Goal: Task Accomplishment & Management: Complete application form

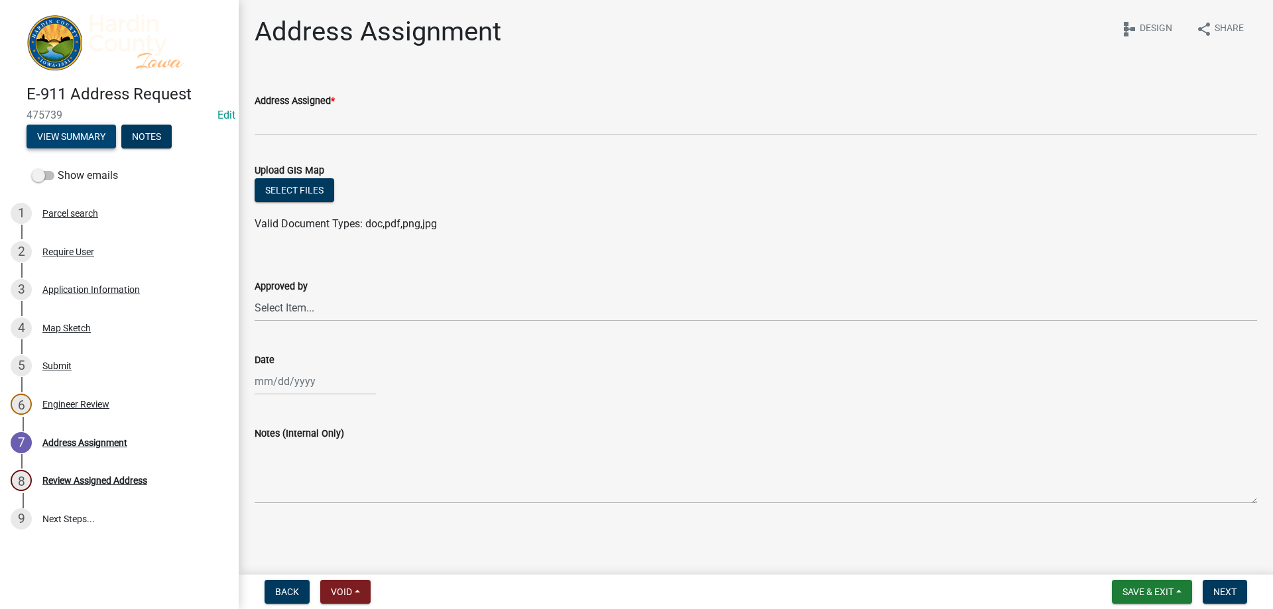
click at [70, 137] on button "View Summary" at bounding box center [72, 137] width 90 height 24
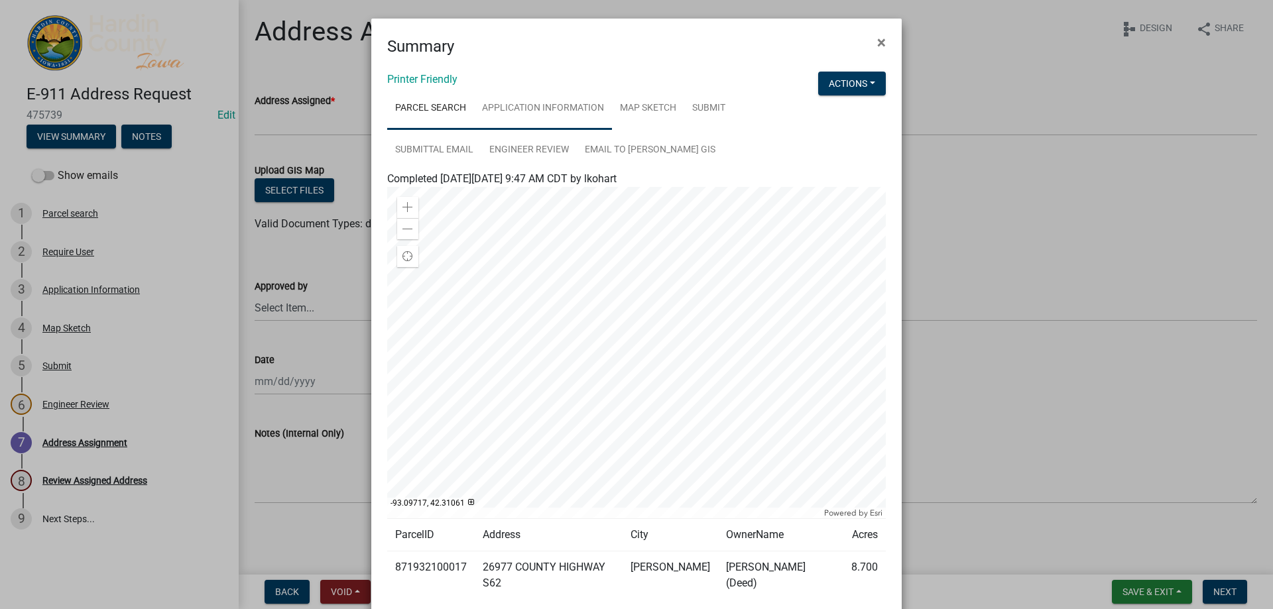
click at [579, 105] on link "Application Information" at bounding box center [543, 109] width 138 height 42
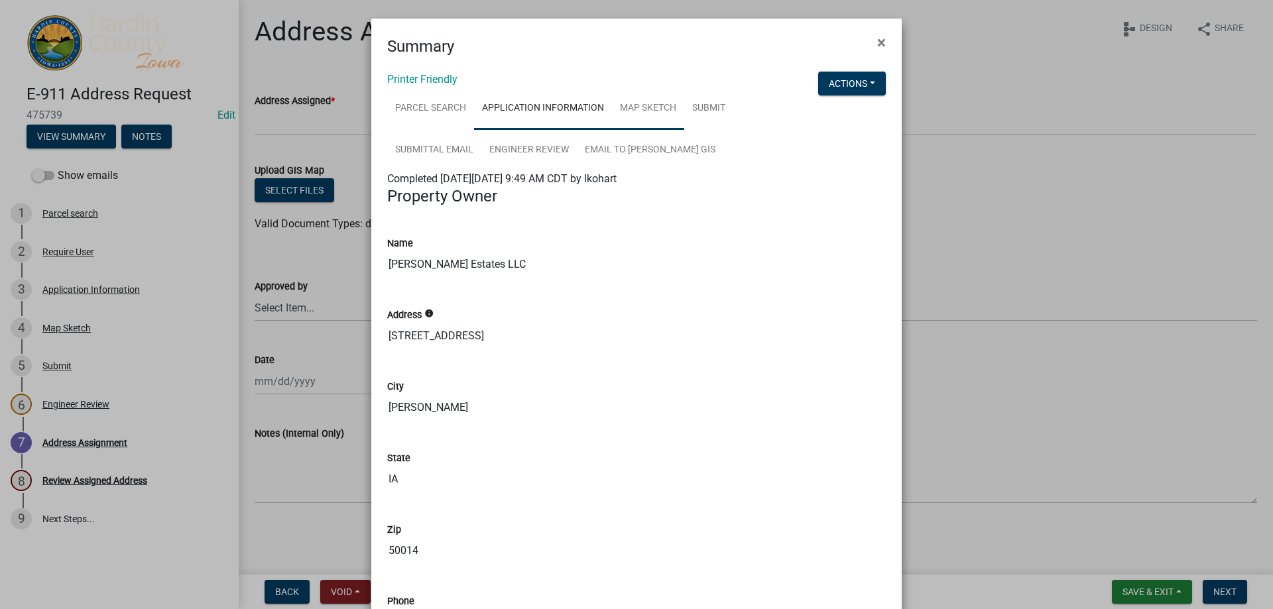
click at [612, 98] on link "Map Sketch" at bounding box center [648, 109] width 72 height 42
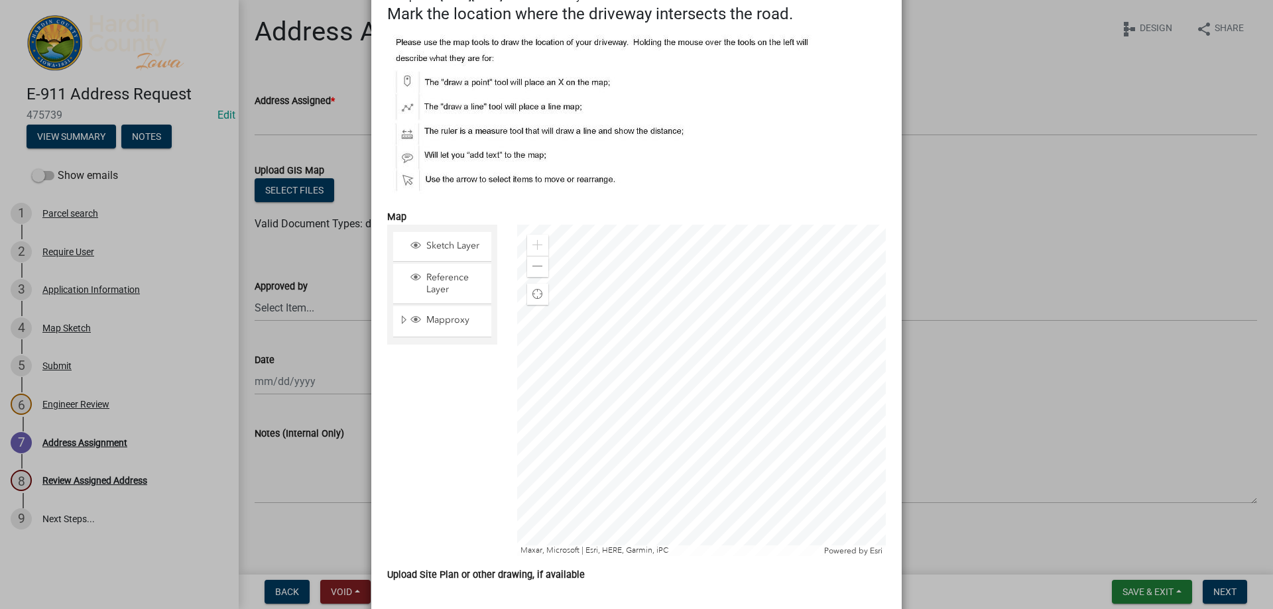
scroll to position [265, 0]
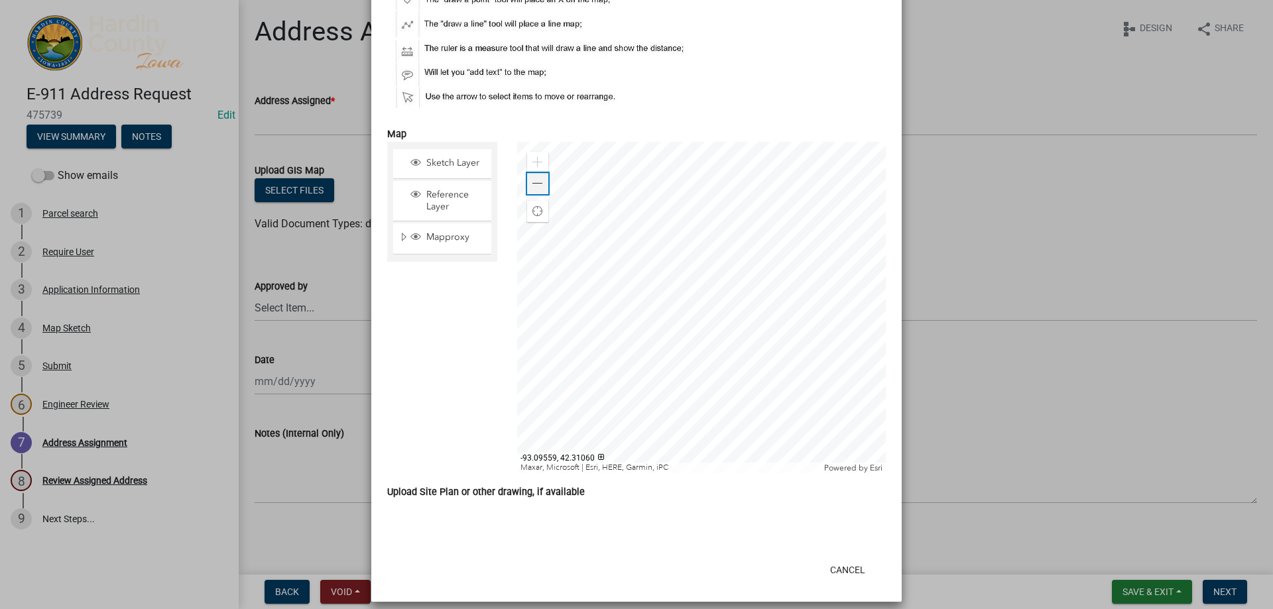
click at [533, 188] on span at bounding box center [538, 183] width 11 height 11
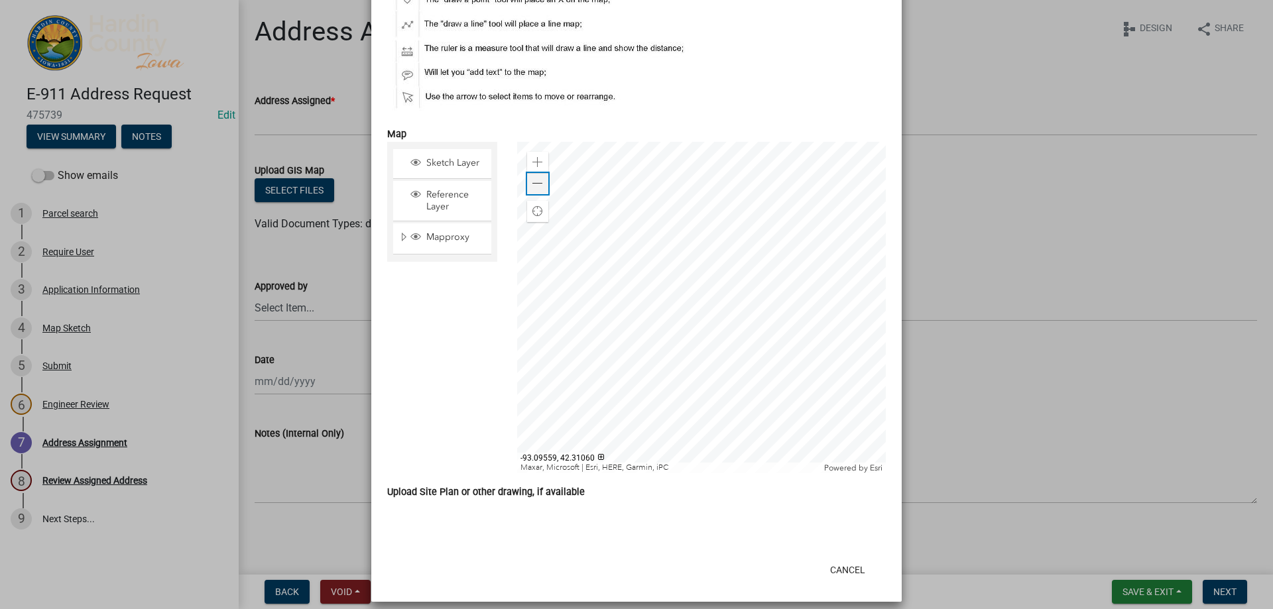
click at [533, 188] on span at bounding box center [538, 183] width 11 height 11
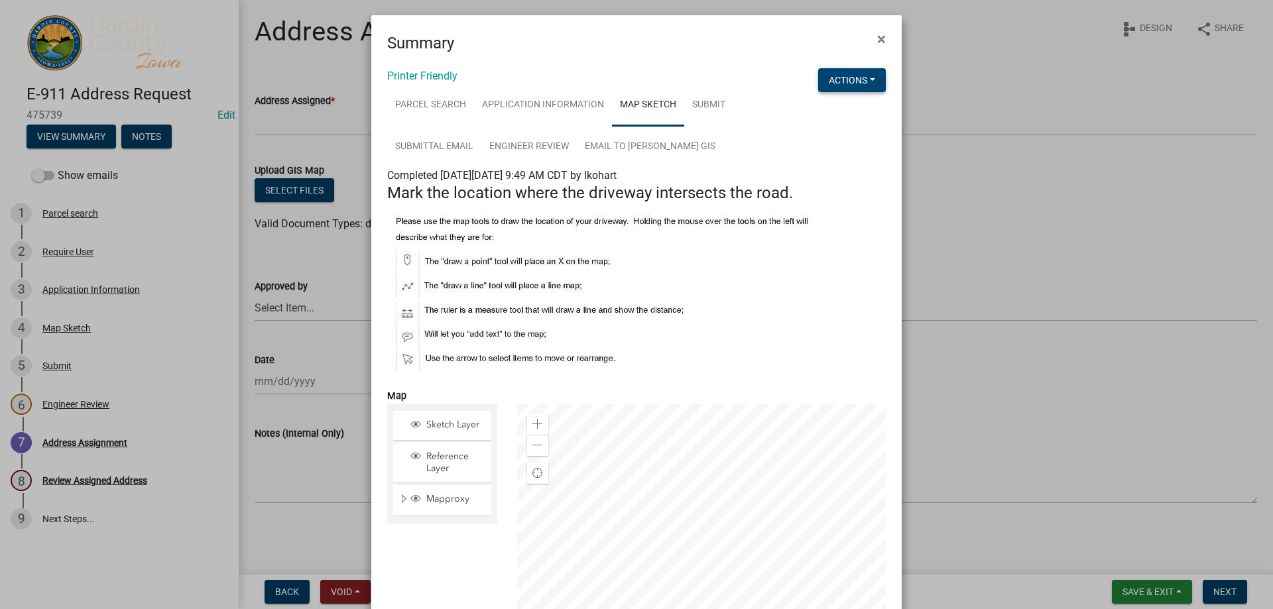
scroll to position [0, 0]
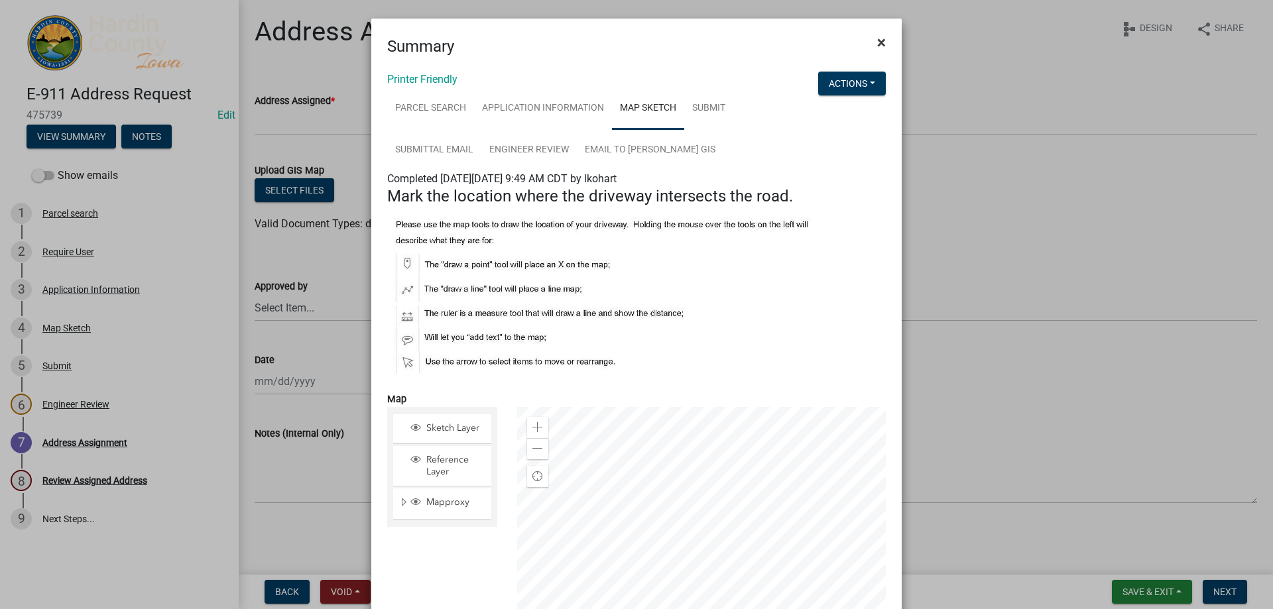
click at [877, 44] on span "×" at bounding box center [881, 42] width 9 height 19
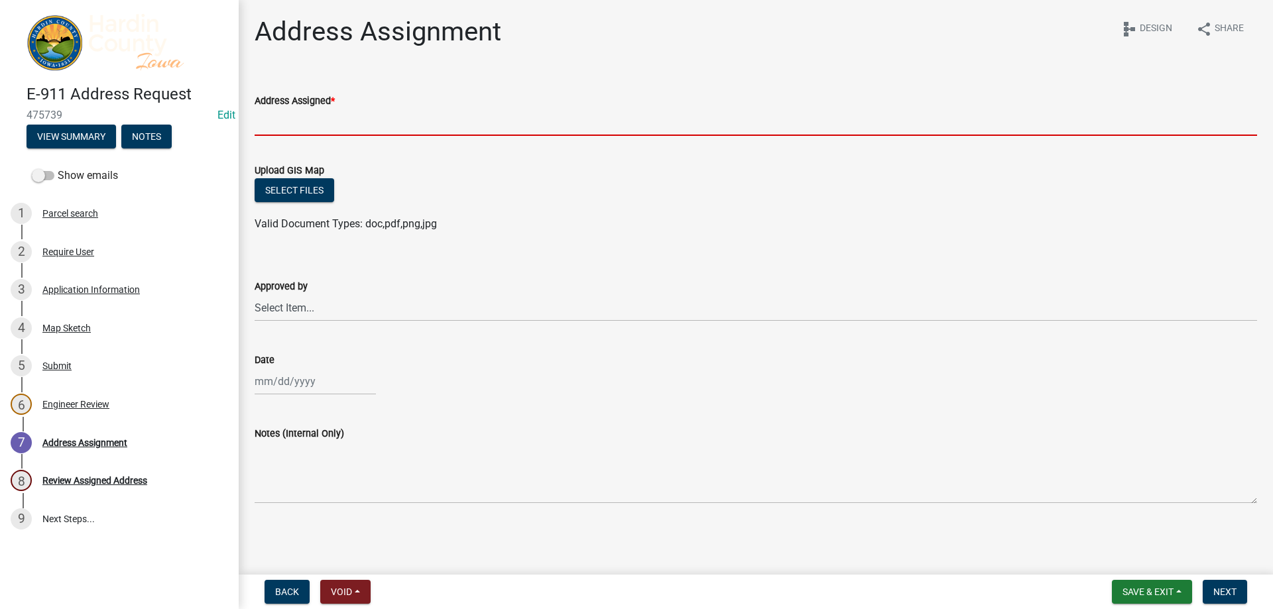
click at [474, 133] on input "Address Assigned *" at bounding box center [756, 122] width 1003 height 27
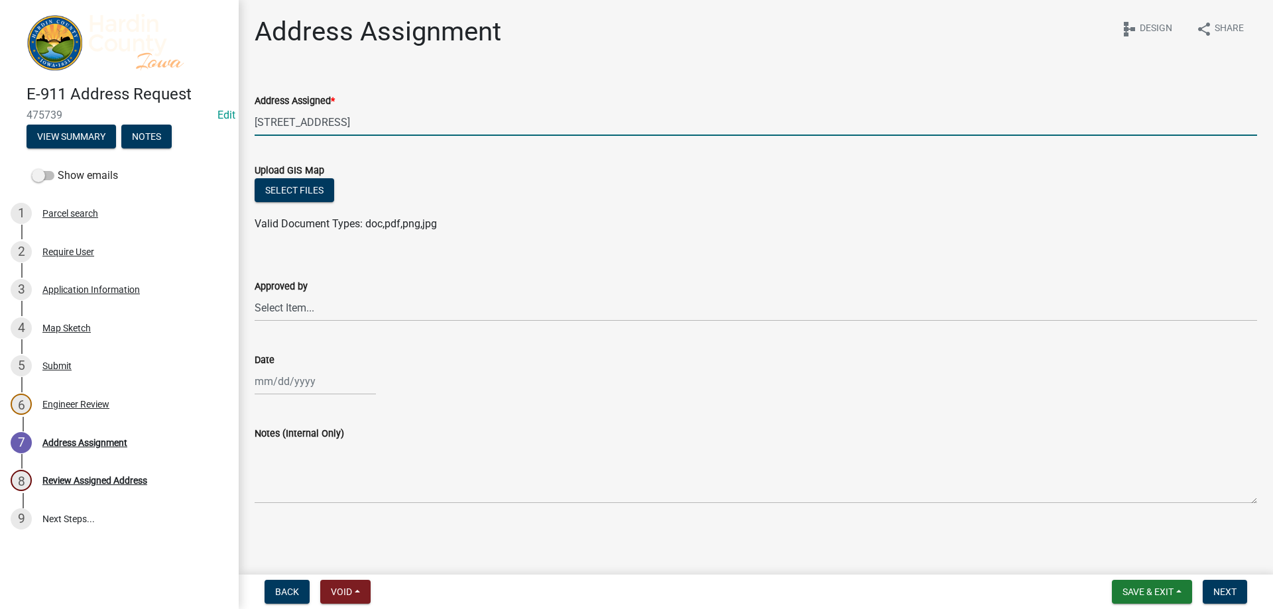
type input "[STREET_ADDRESS]"
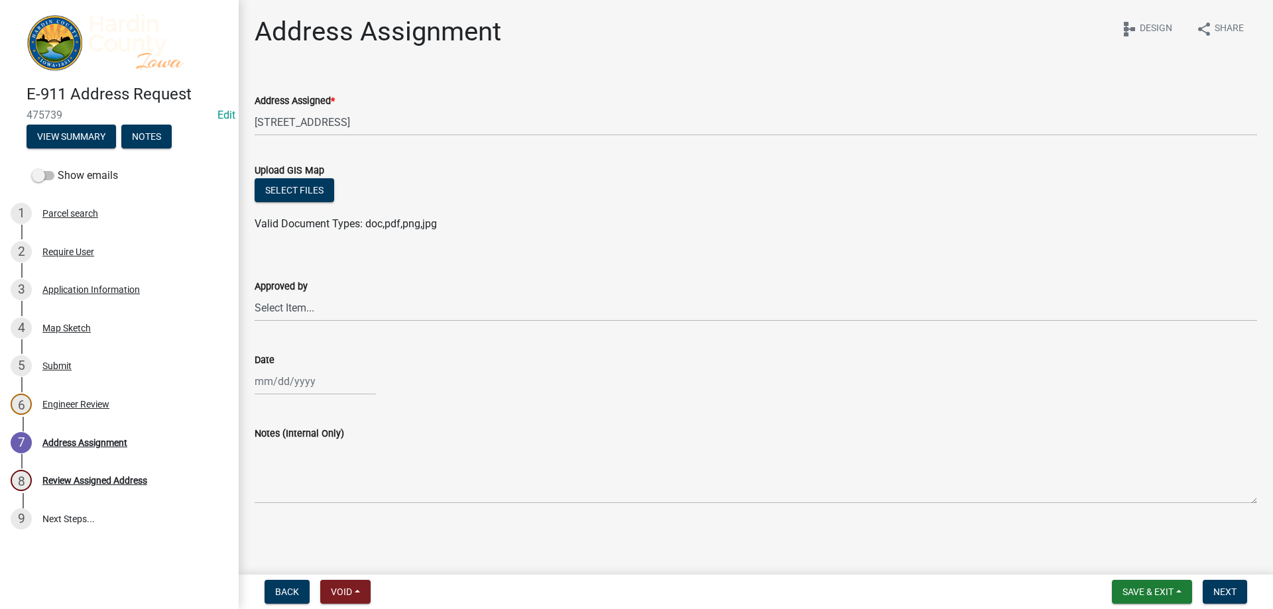
click at [310, 204] on div "Select files" at bounding box center [756, 191] width 1003 height 27
click at [306, 192] on button "Select files" at bounding box center [295, 190] width 80 height 24
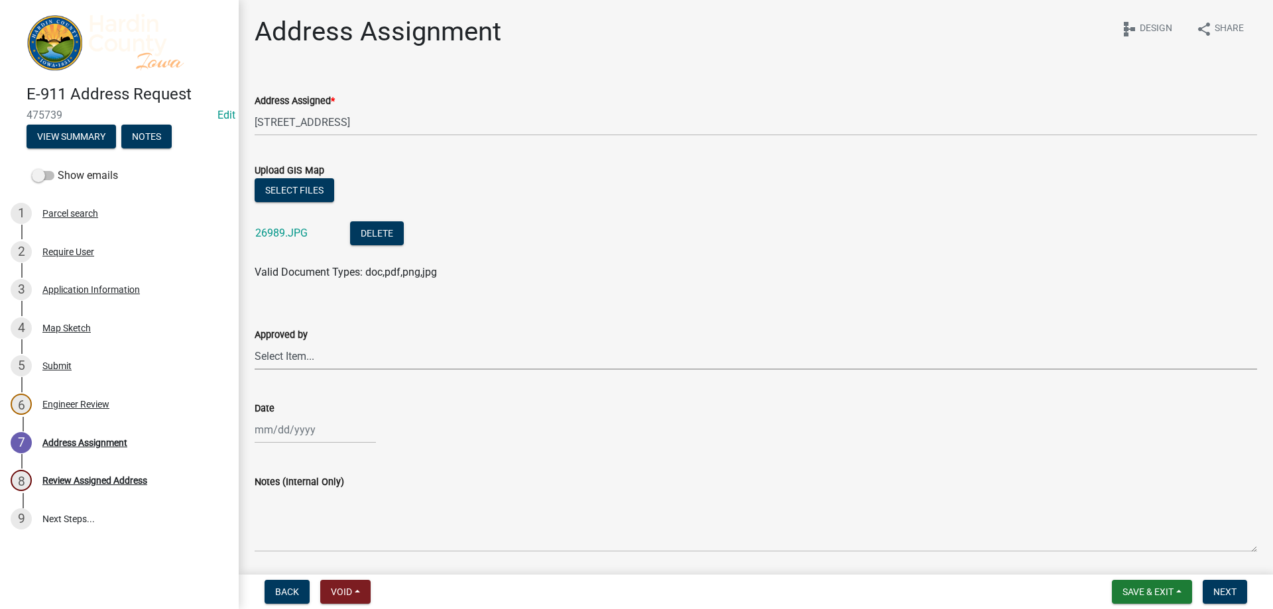
click at [299, 355] on select "Select Item... [PERSON_NAME] [PERSON_NAME] Roll [PERSON_NAME]" at bounding box center [756, 356] width 1003 height 27
click at [255, 343] on select "Select Item... [PERSON_NAME] [PERSON_NAME] Roll [PERSON_NAME]" at bounding box center [756, 356] width 1003 height 27
select select "3d11d555-068a-4958-9b0f-de26907a338c"
click at [288, 434] on div at bounding box center [315, 429] width 121 height 27
select select "9"
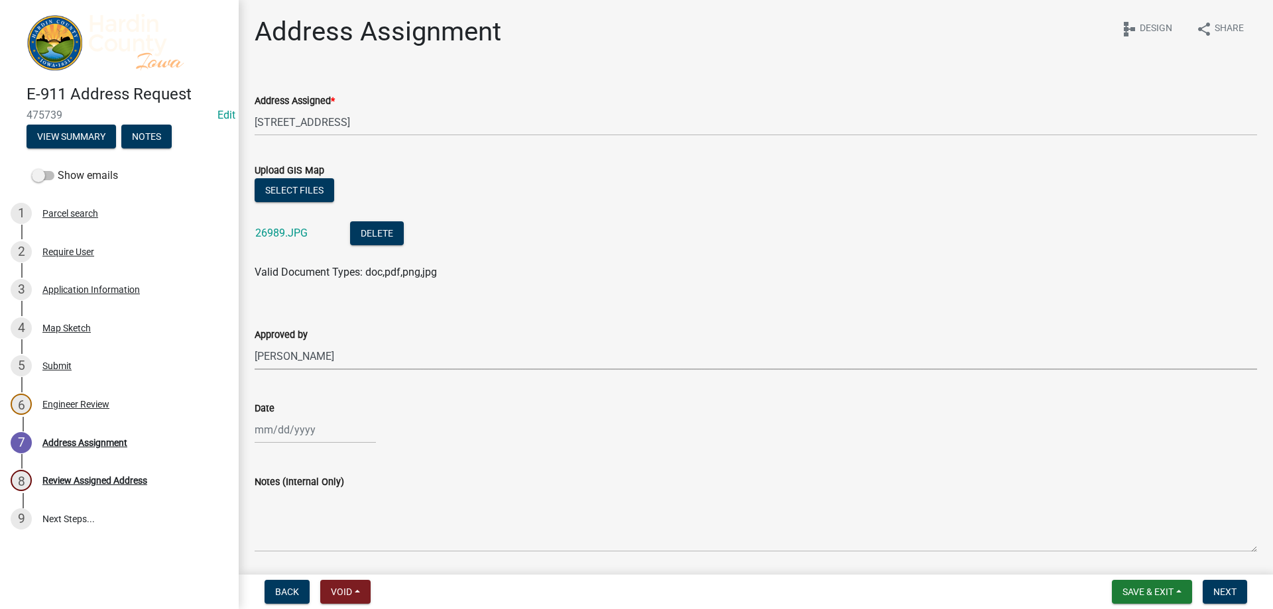
select select "2025"
click at [296, 312] on div "9" at bounding box center [289, 316] width 21 height 21
type input "[DATE]"
click at [1230, 588] on span "Next" at bounding box center [1225, 592] width 23 height 11
